Goal: Task Accomplishment & Management: Use online tool/utility

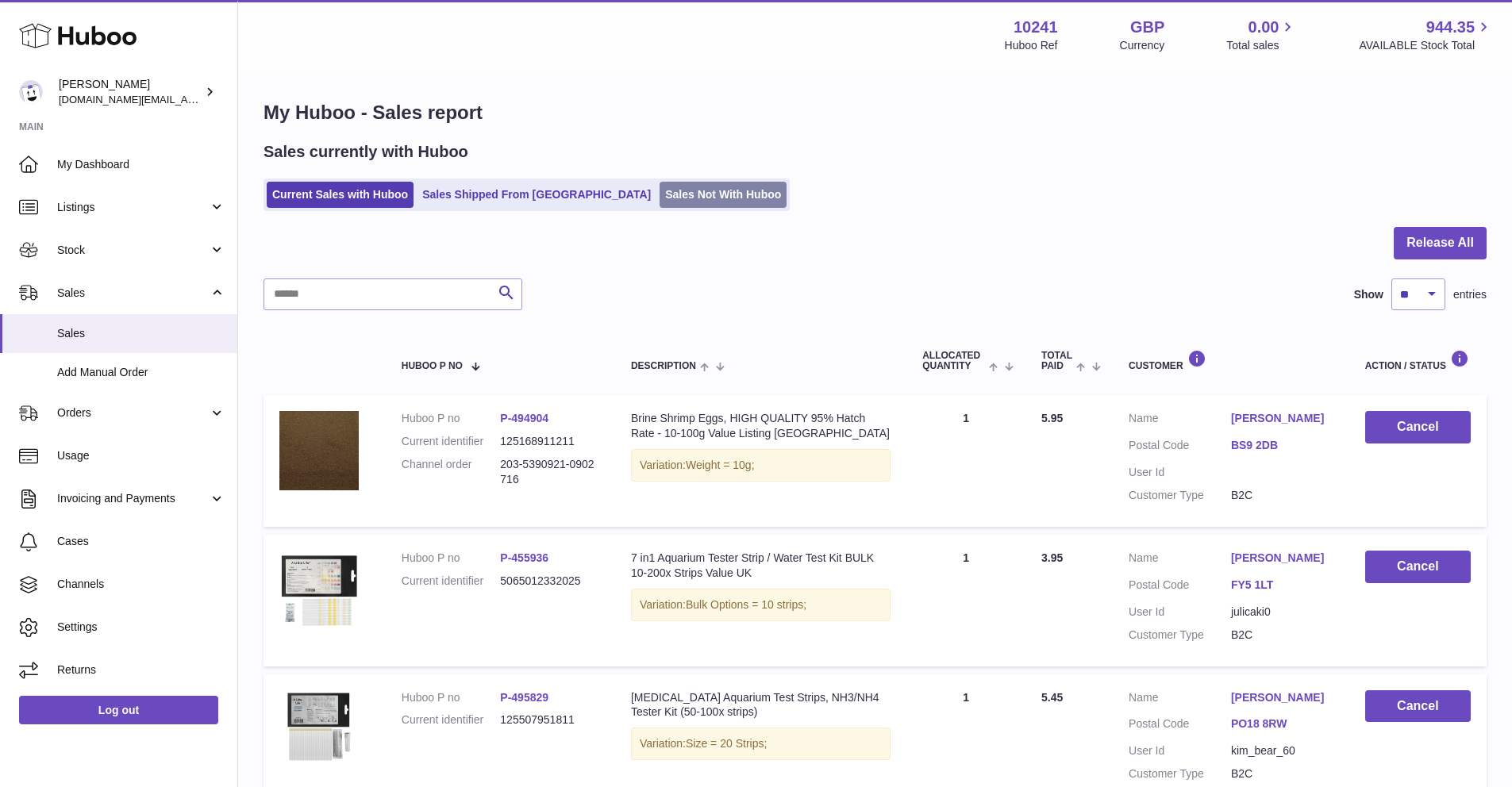
click at [659, 204] on link "Sales Not With Huboo" at bounding box center [723, 194] width 127 height 26
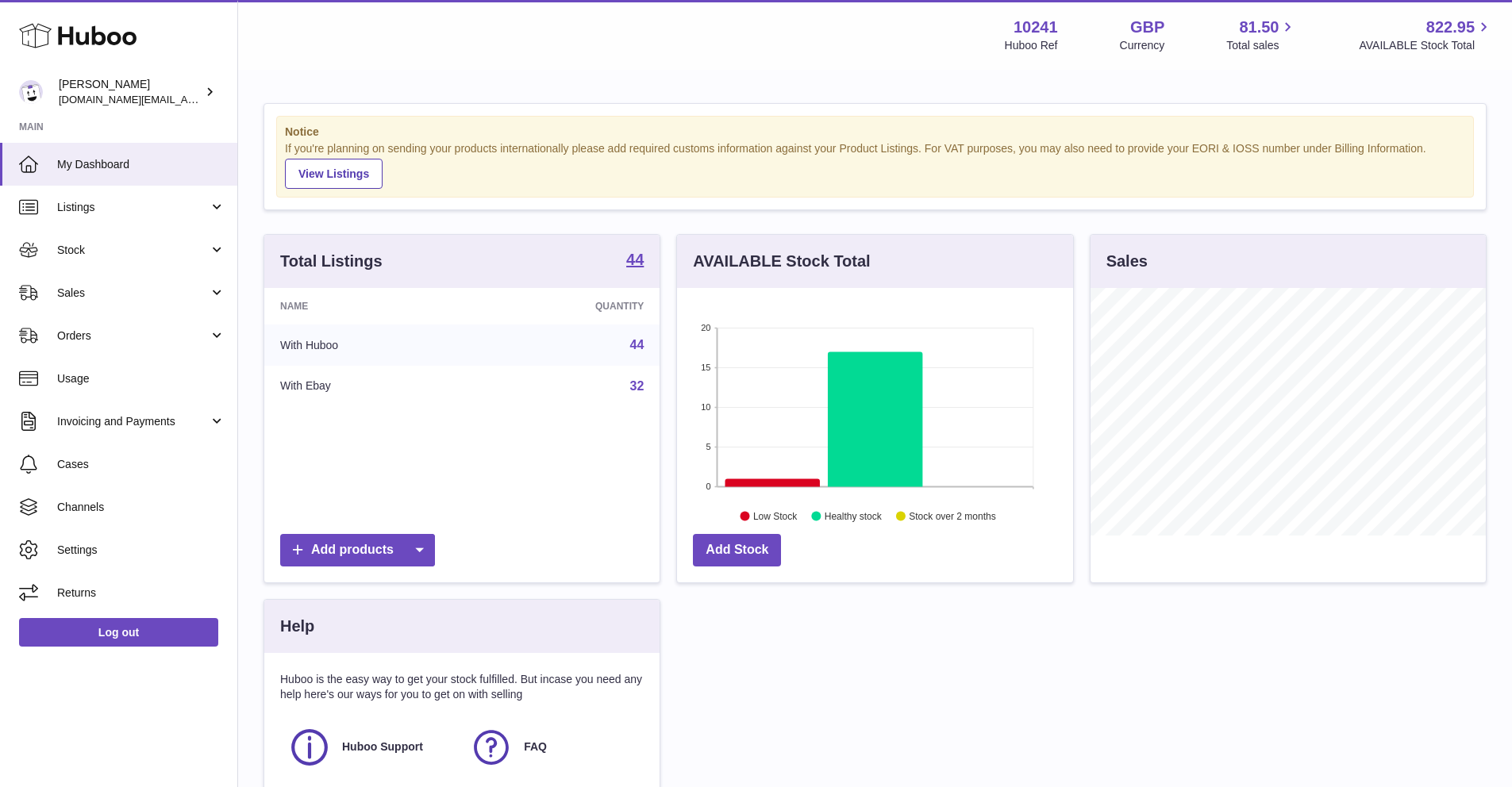
scroll to position [3, 0]
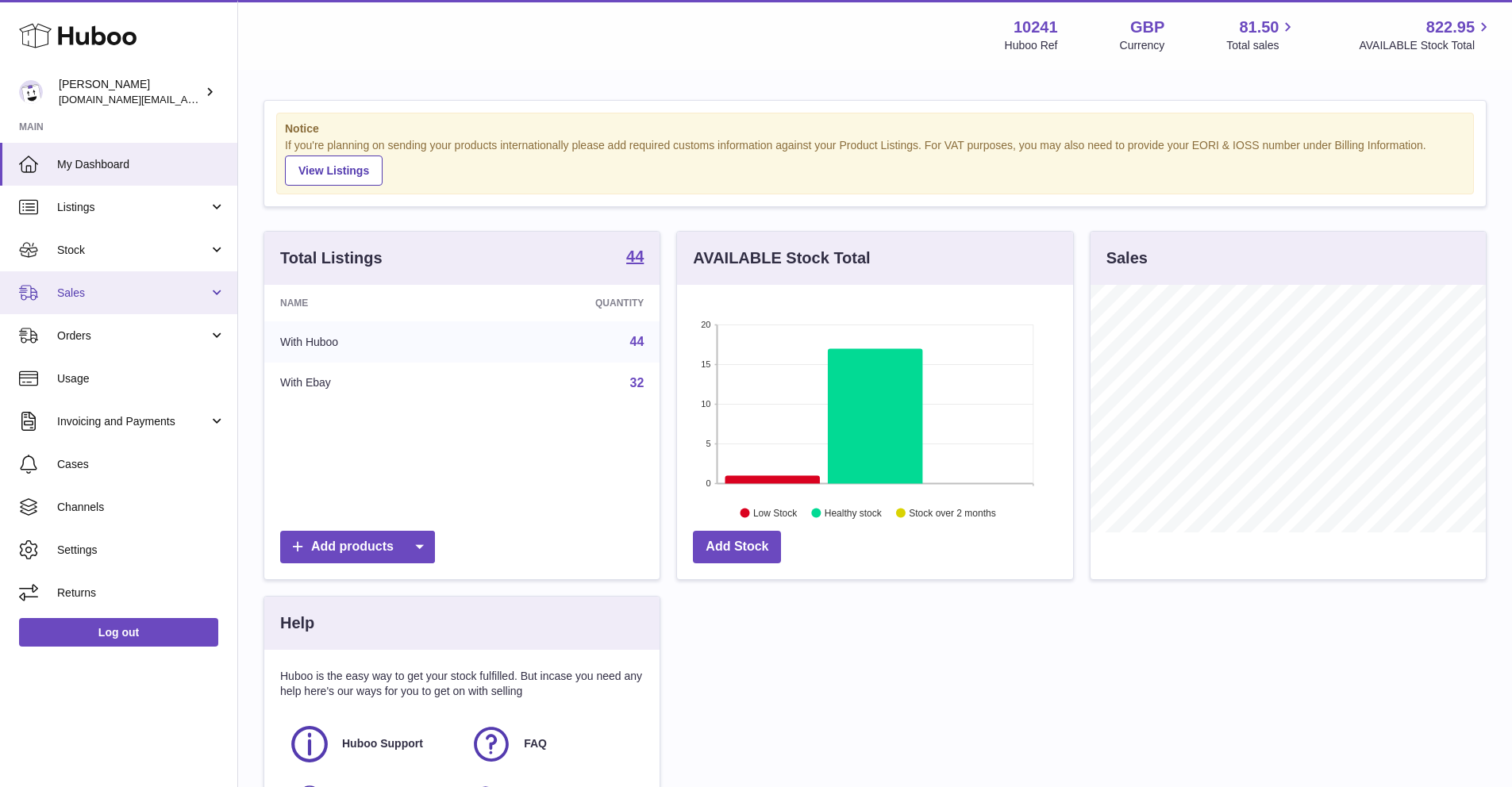
click at [106, 292] on span "Sales" at bounding box center [132, 293] width 151 height 15
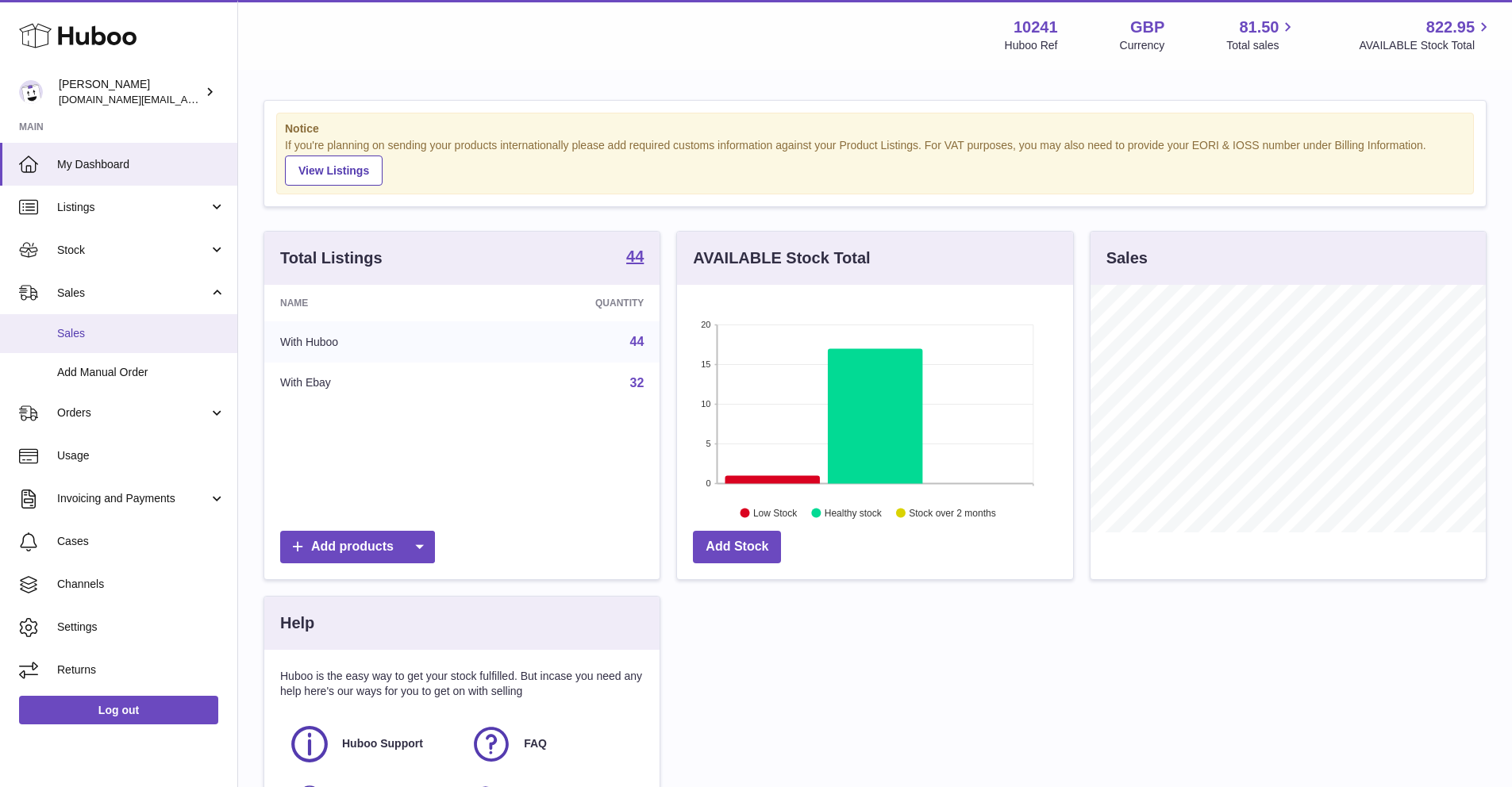
click at [90, 338] on span "Sales" at bounding box center [141, 334] width 168 height 15
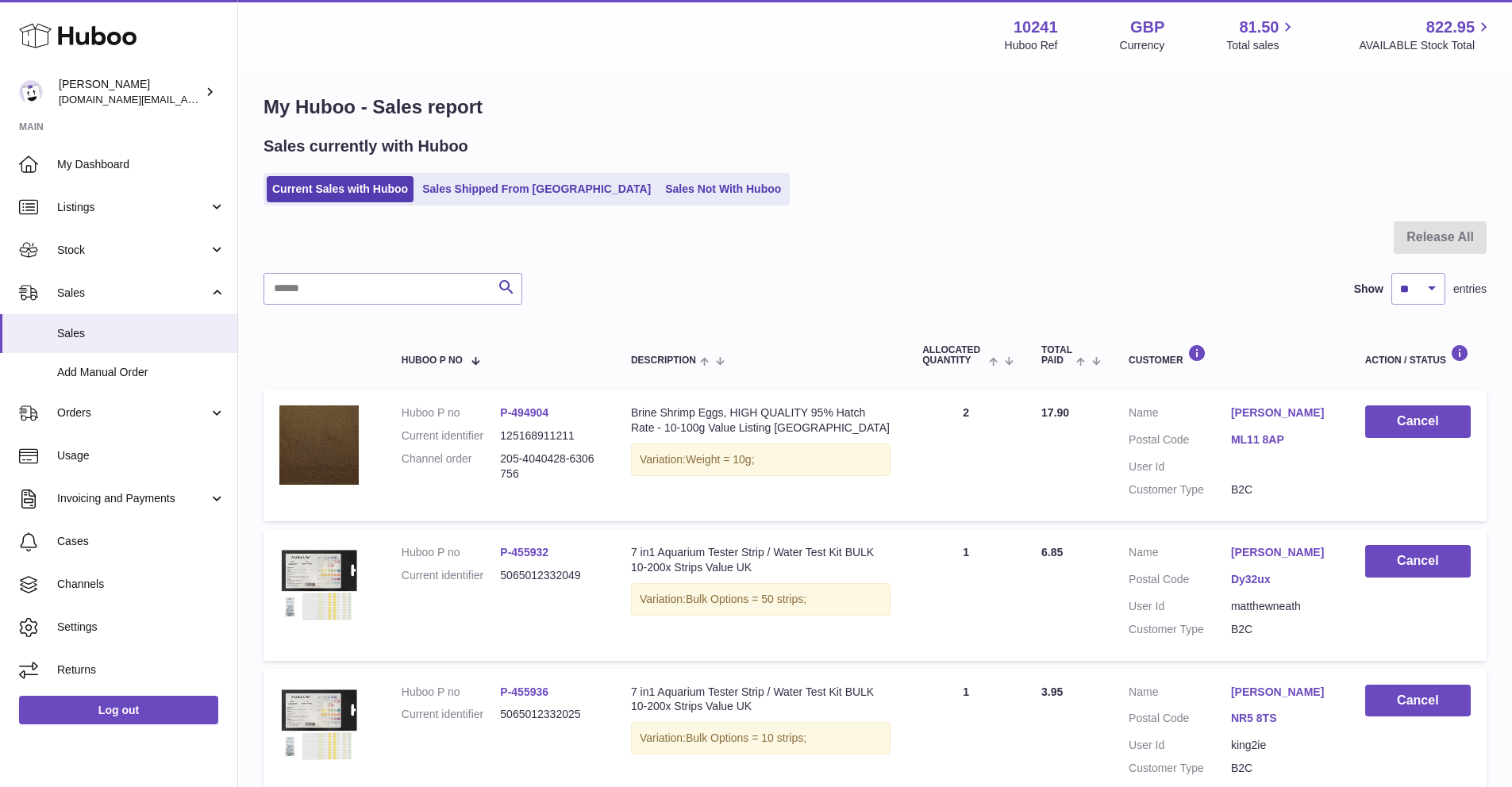
scroll to position [56, 0]
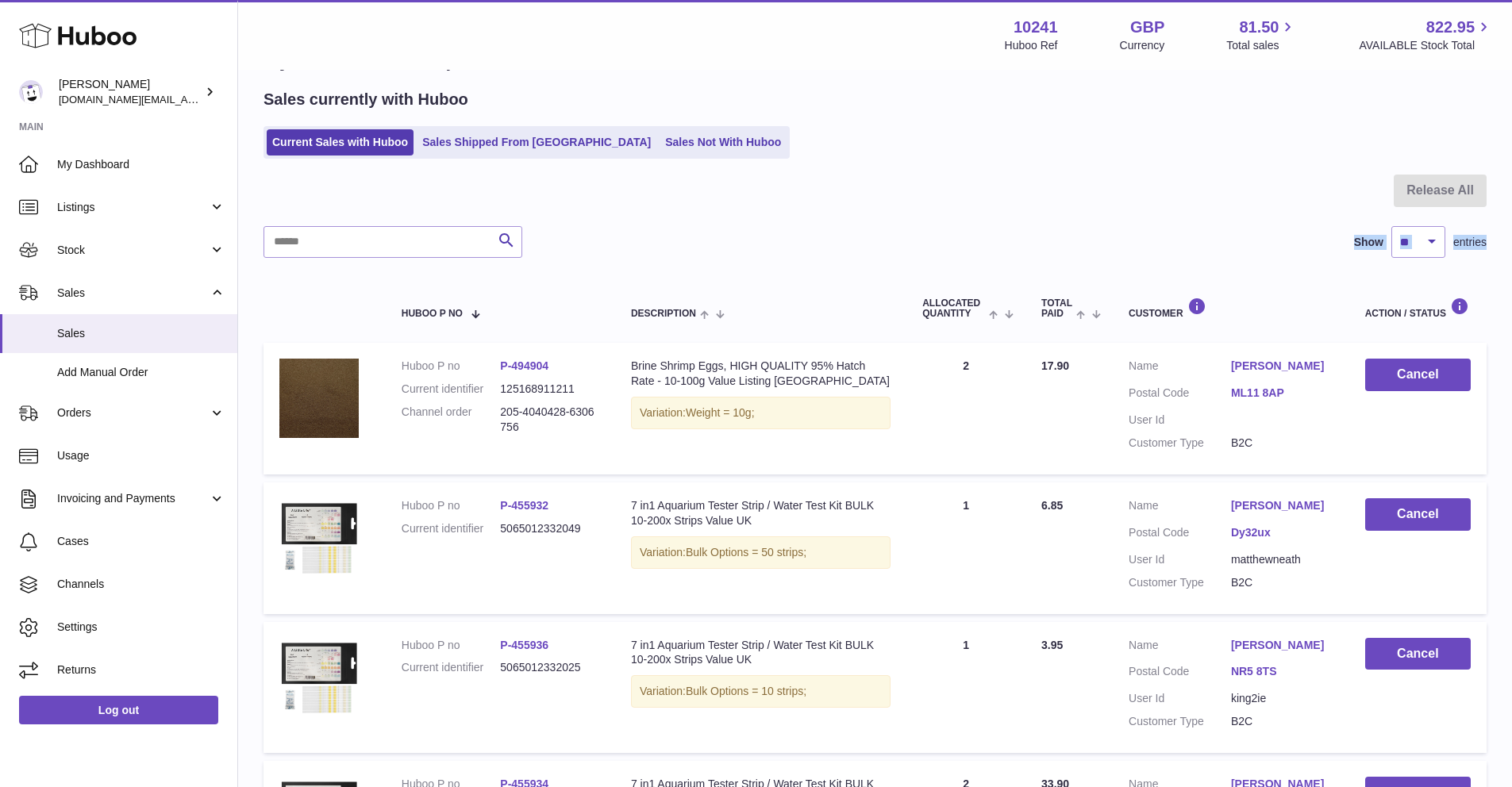
drag, startPoint x: 610, startPoint y: 246, endPoint x: 620, endPoint y: 220, distance: 27.9
click at [617, 225] on div "Release All Search Show ** ** ** *** entries Huboo P no Description ALLOCATED Q…" at bounding box center [874, 676] width 1223 height 1004
click at [659, 145] on link "Sales Not With Huboo" at bounding box center [723, 142] width 127 height 26
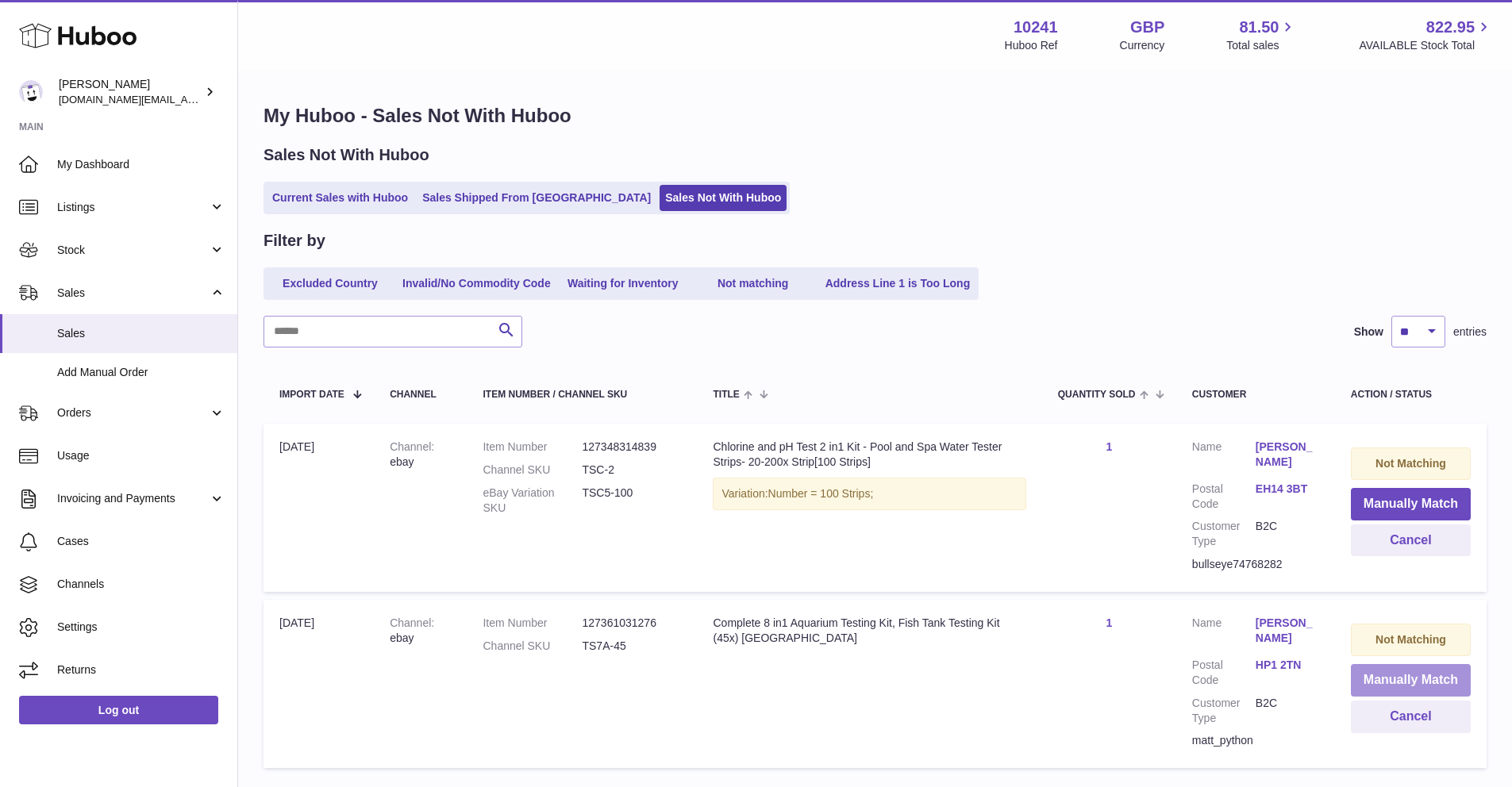
click at [1380, 667] on button "Manually Match" at bounding box center [1411, 680] width 120 height 33
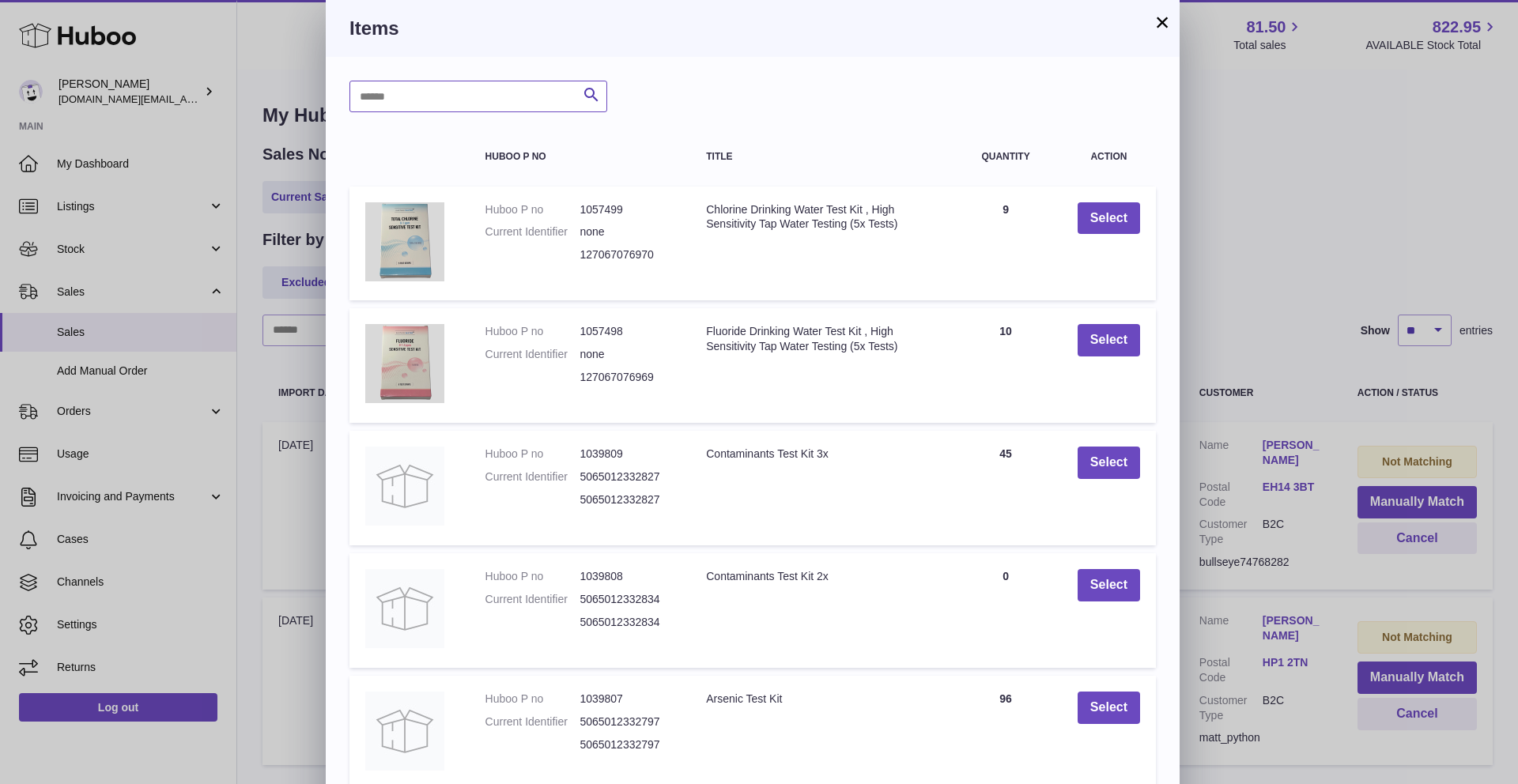
click at [459, 104] on input "text" at bounding box center [478, 96] width 258 height 32
type input "*****"
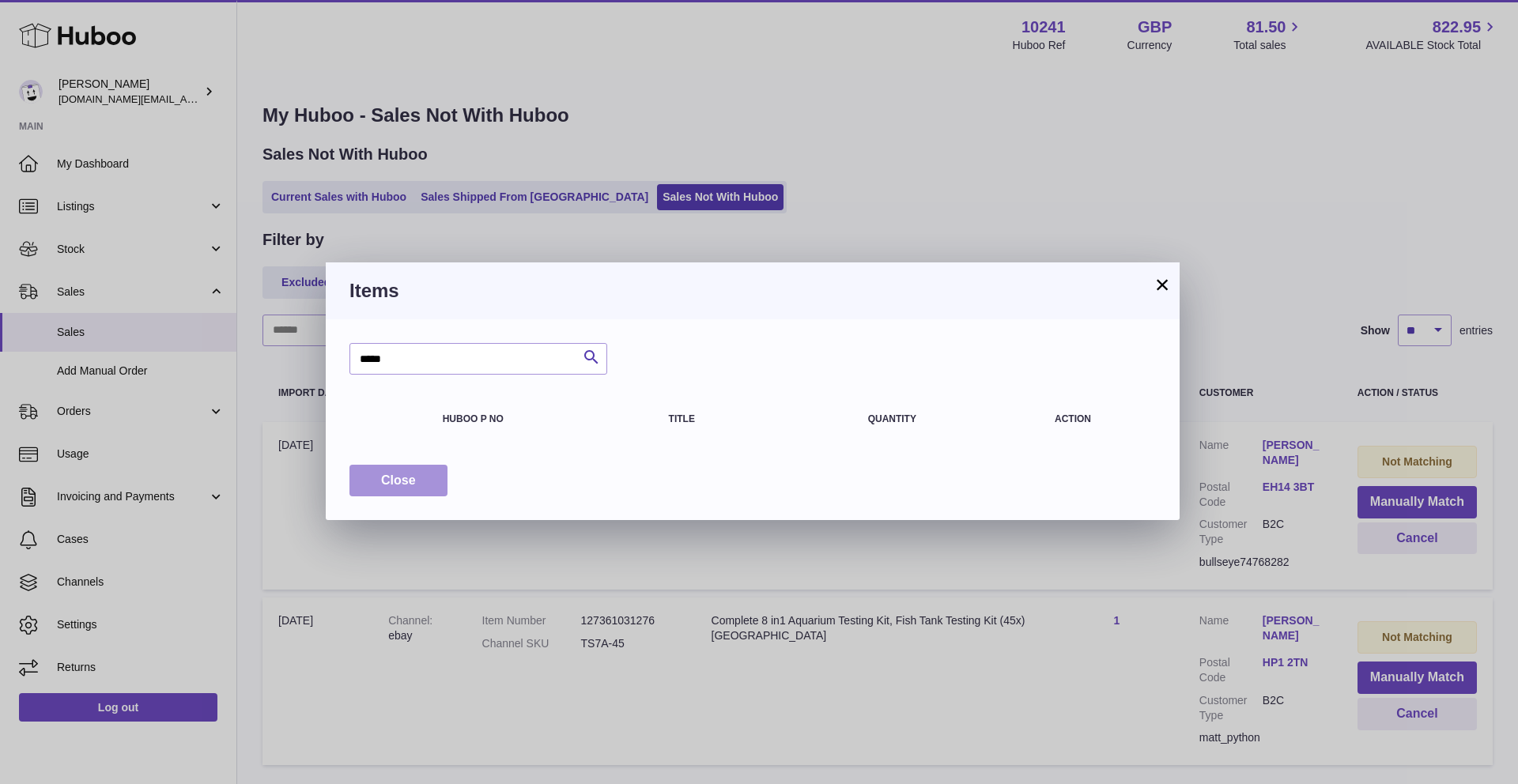
click at [415, 477] on button "Close" at bounding box center [398, 481] width 98 height 33
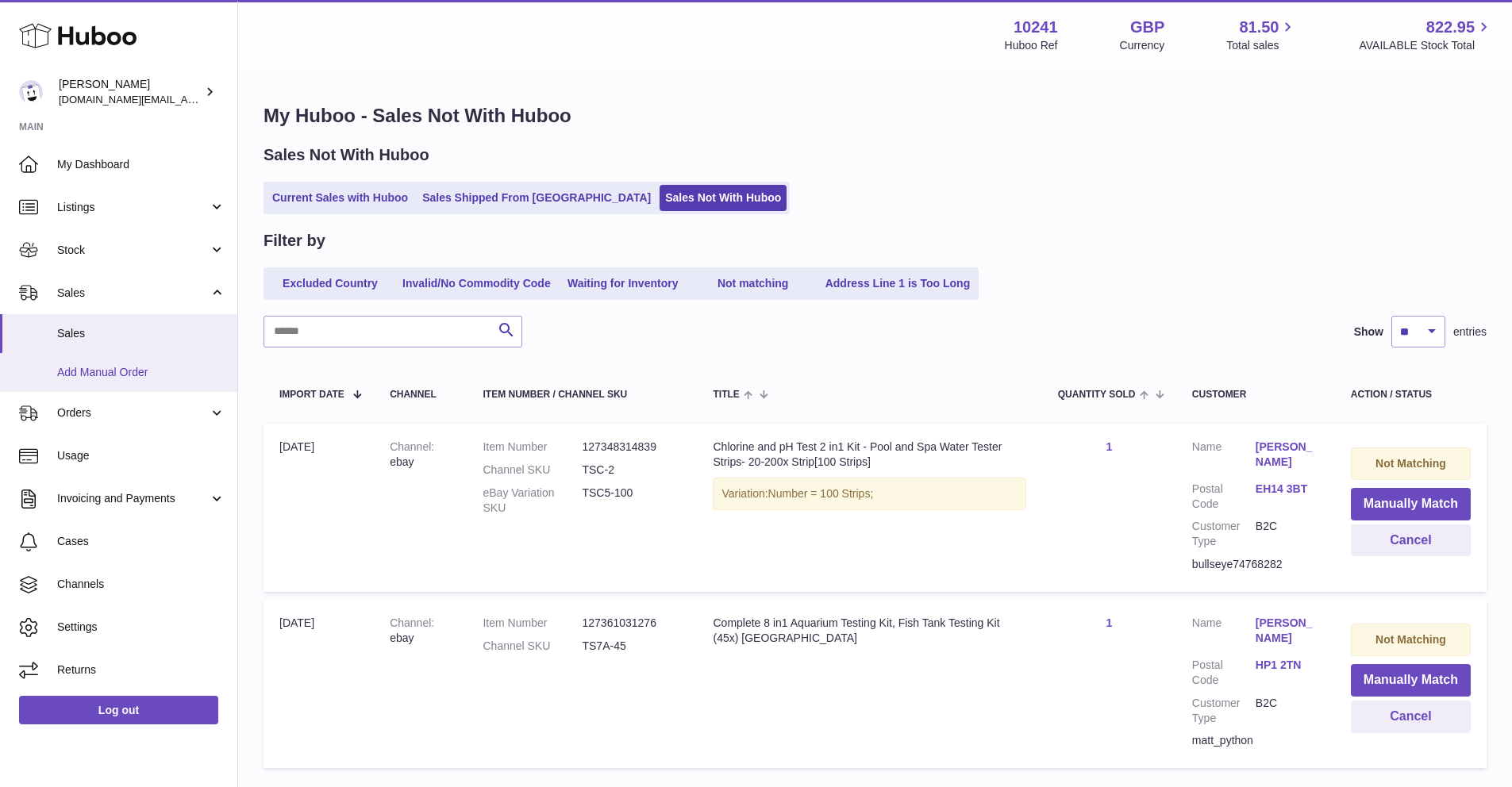
click at [143, 363] on link "Add Manual Order" at bounding box center [119, 372] width 237 height 39
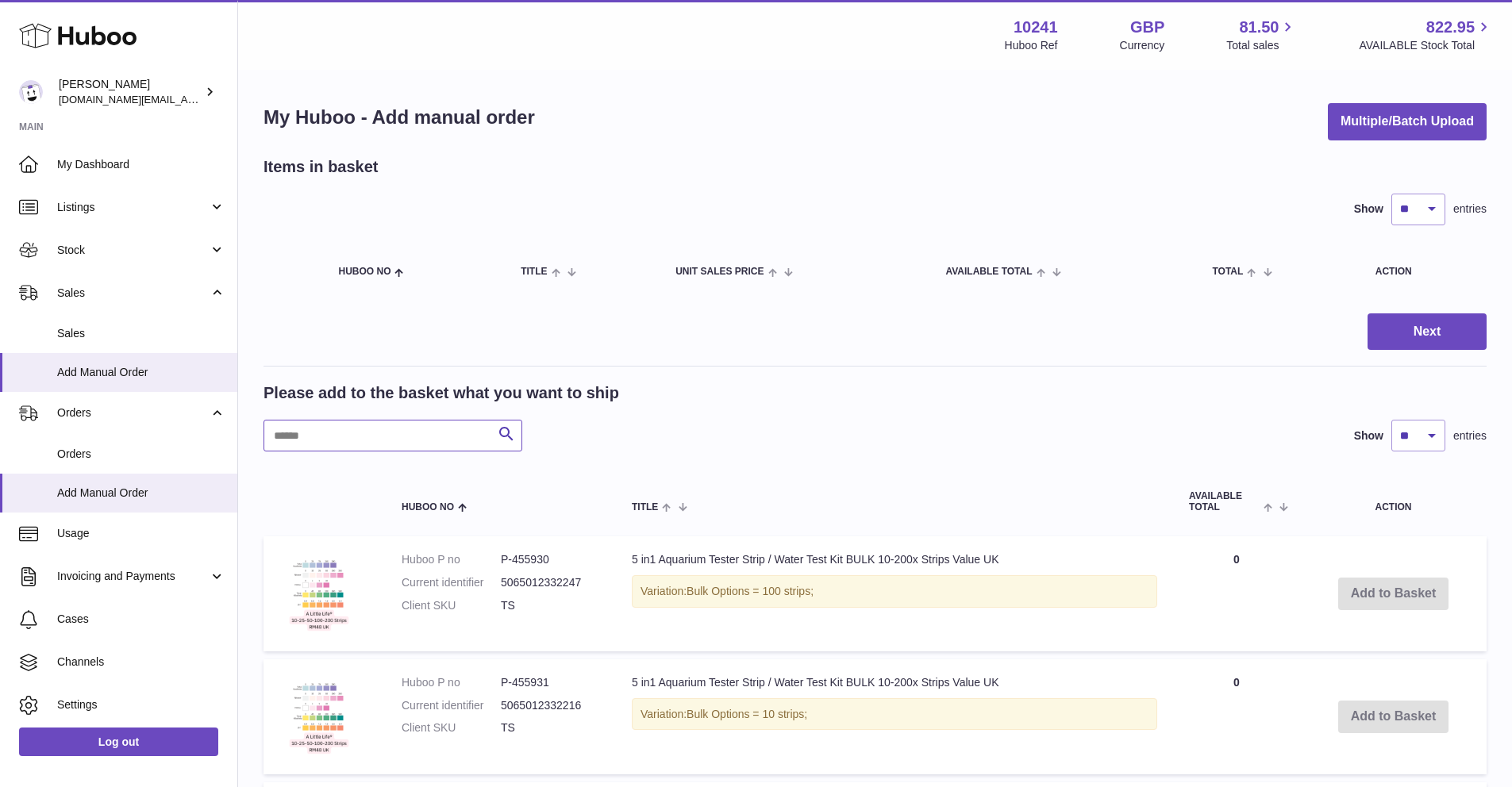
click at [340, 422] on input "text" at bounding box center [393, 435] width 259 height 32
type input "*****"
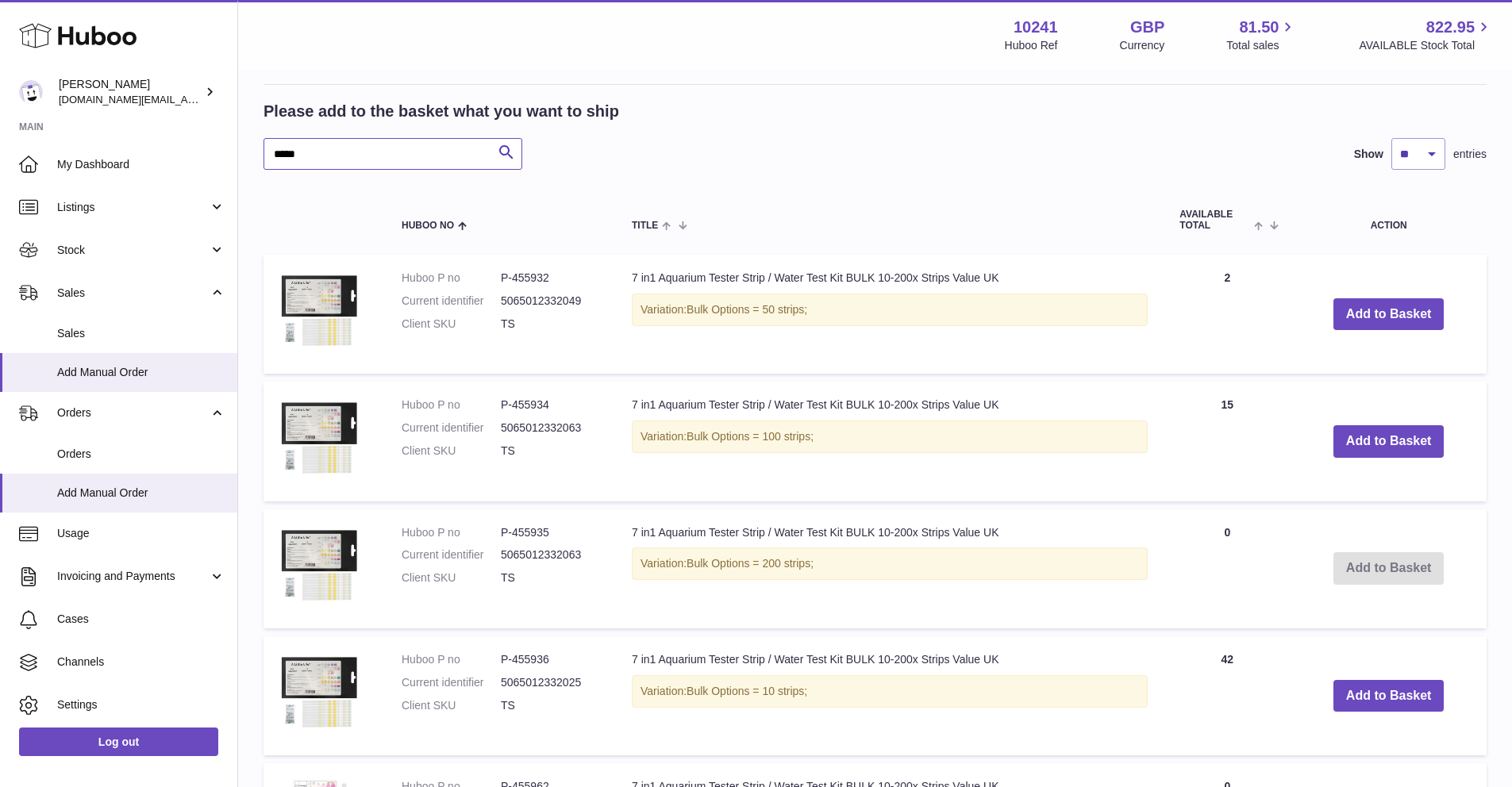
scroll to position [75, 0]
